Goal: Find contact information: Find contact information

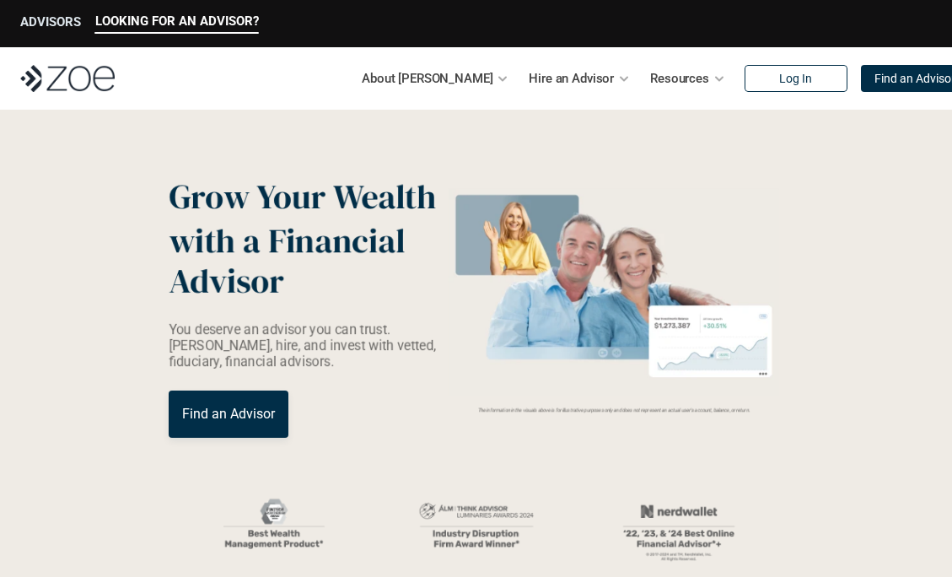
click at [51, 24] on p "ADVISORS" at bounding box center [50, 21] width 61 height 15
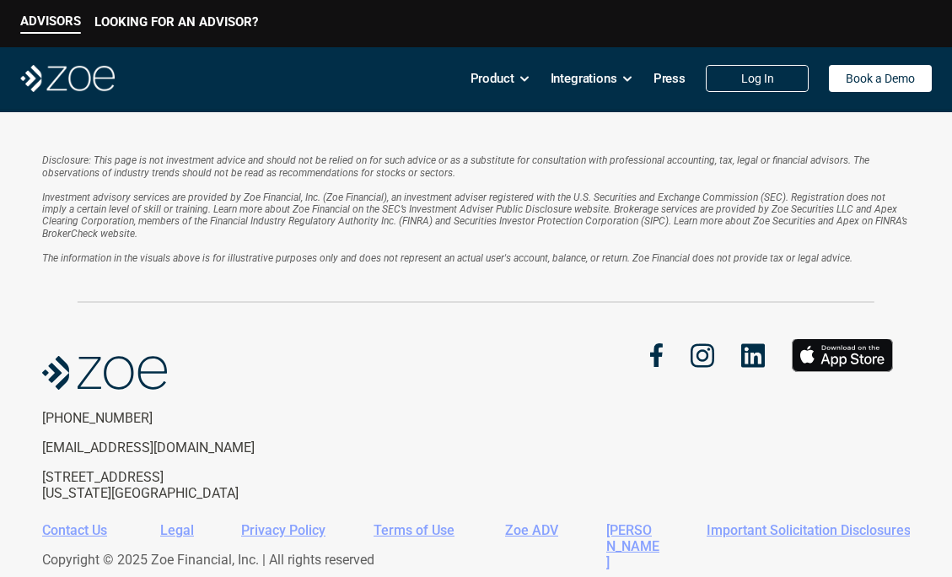
scroll to position [2565, 0]
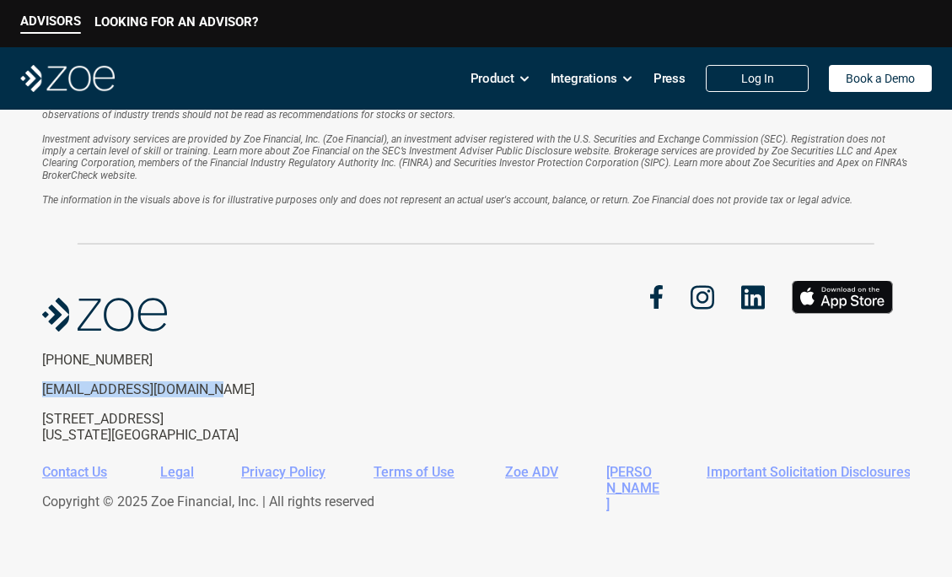
drag, startPoint x: 209, startPoint y: 390, endPoint x: 35, endPoint y: 394, distance: 173.8
click at [35, 394] on div "Disclosure: This page is not investment advice and should not be relied on for …" at bounding box center [476, 315] width 952 height 523
copy p "clientsupport@zoefin.com"
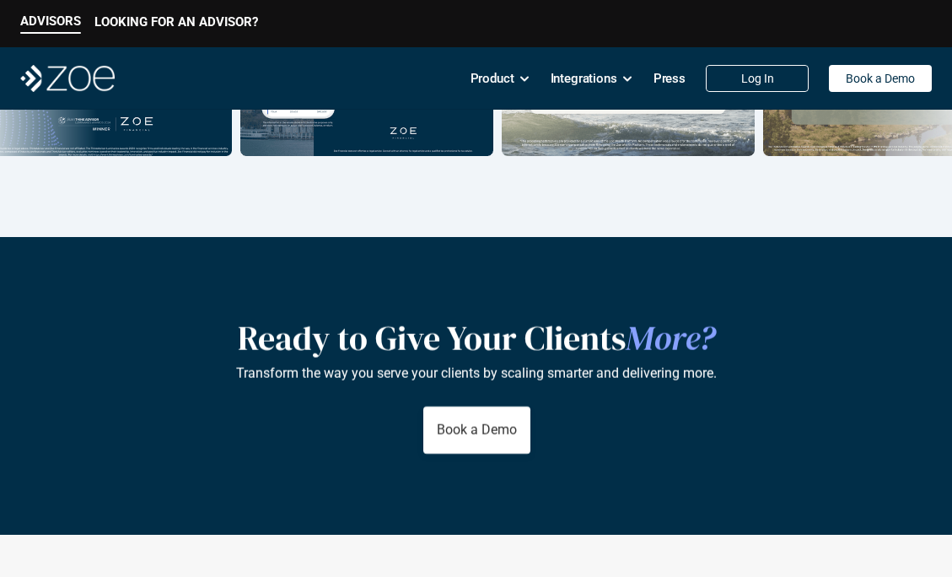
scroll to position [2094, 0]
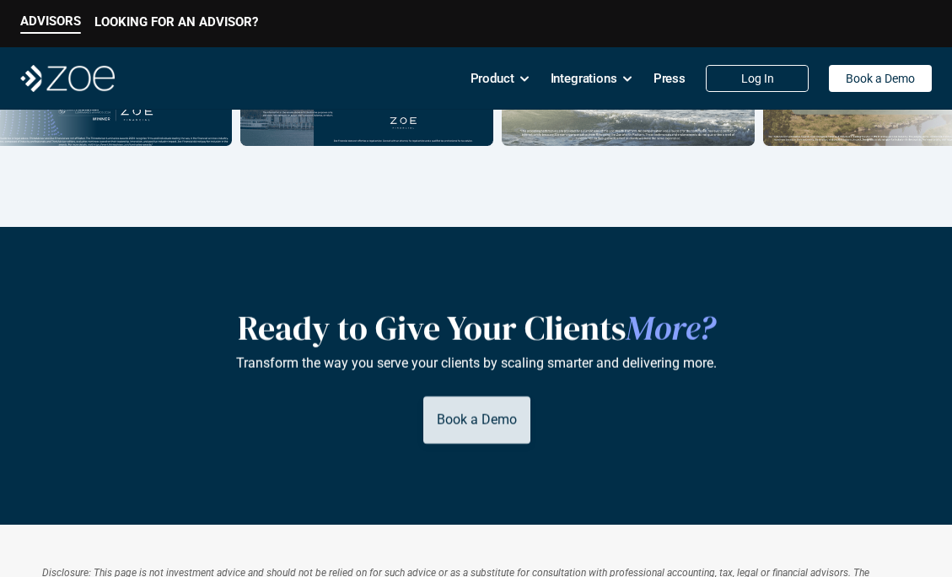
click at [474, 422] on p "Book a Demo" at bounding box center [476, 420] width 80 height 16
